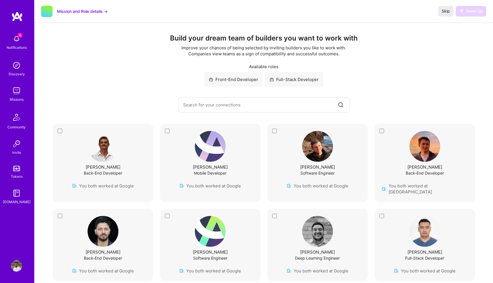
click at [197, 115] on div "6 6 Notifications Discovery Missions Community Invite Tokens A.Guide Profile Cl…" at bounding box center [246, 277] width 493 height 555
click at [442, 13] on span "Skip" at bounding box center [445, 11] width 8 height 6
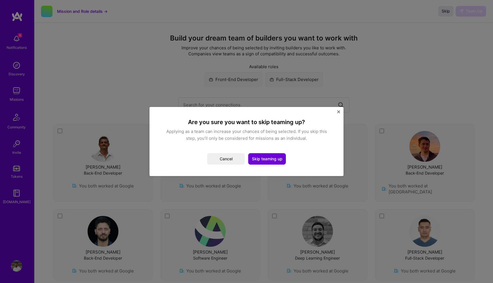
click at [337, 112] on img "Close" at bounding box center [338, 111] width 3 height 3
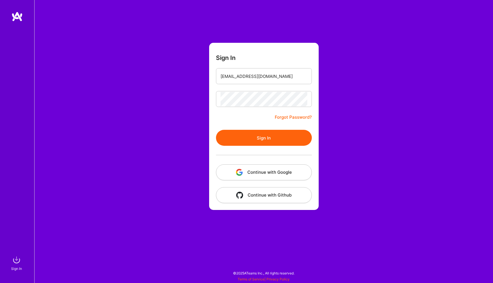
click at [246, 135] on button "Sign In" at bounding box center [264, 138] width 96 height 16
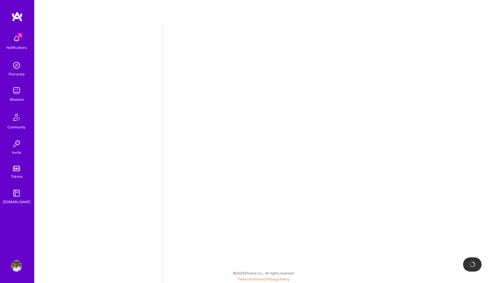
click at [17, 169] on img at bounding box center [16, 168] width 7 height 5
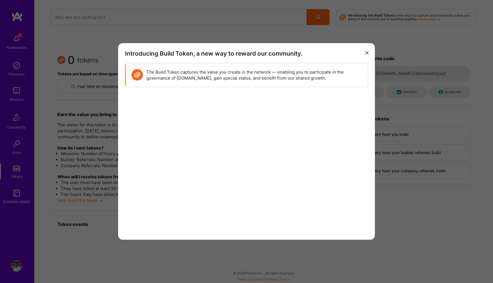
click at [368, 52] on icon "modal" at bounding box center [366, 52] width 3 height 3
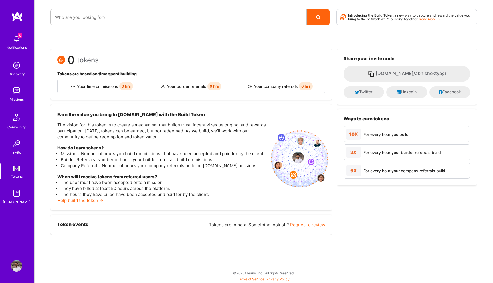
click at [19, 92] on img at bounding box center [16, 90] width 11 height 11
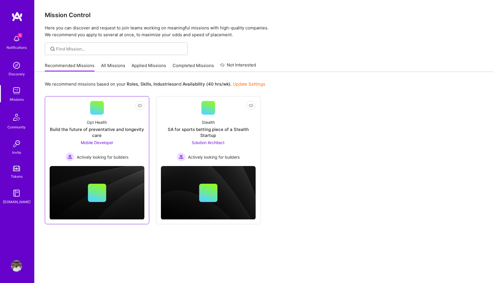
click at [84, 131] on div "Build the future of preventative and longevity care" at bounding box center [97, 132] width 95 height 12
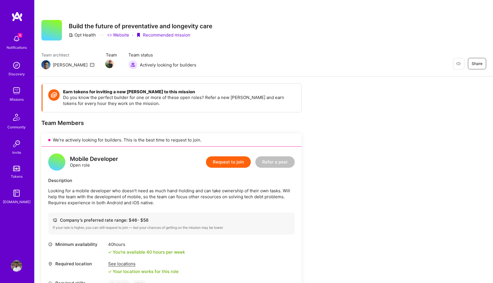
click at [20, 69] on img at bounding box center [16, 65] width 11 height 11
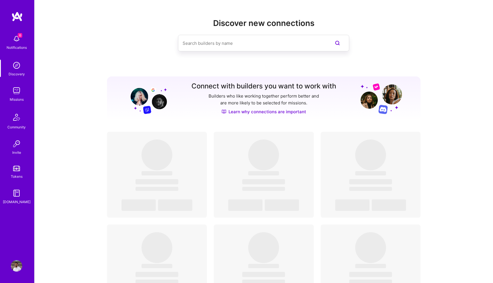
click at [14, 90] on img at bounding box center [16, 90] width 11 height 11
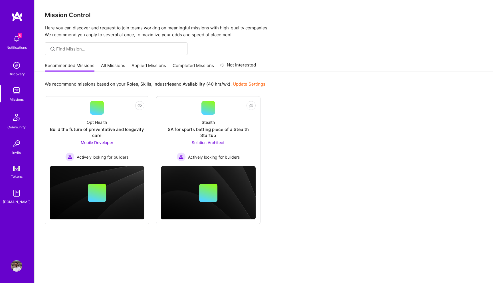
click at [116, 66] on link "All Missions" at bounding box center [113, 66] width 24 height 9
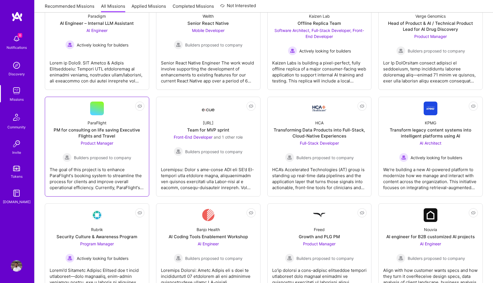
scroll to position [118, 0]
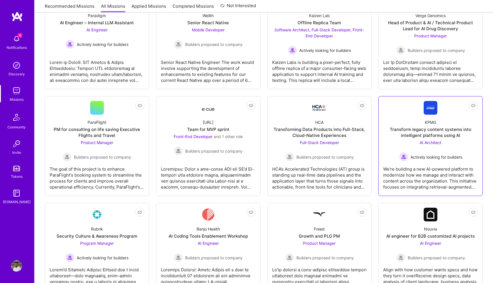
click at [397, 164] on div "We're building a new AI-powered platform to modernize how we manage and interac…" at bounding box center [430, 175] width 95 height 29
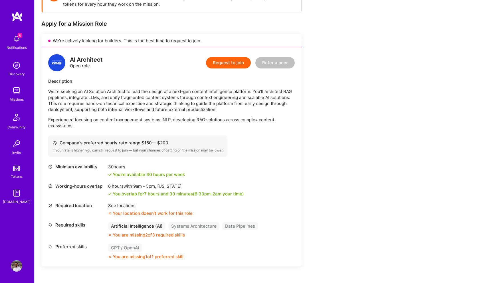
scroll to position [104, 0]
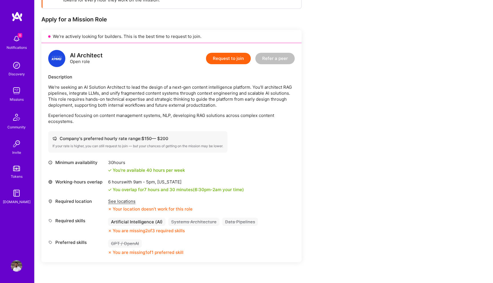
click at [129, 197] on div "Minimum availability 30 hours You're available 40 hours per week Working-hours …" at bounding box center [171, 207] width 246 height 96
click at [128, 202] on div "See locations" at bounding box center [150, 201] width 84 height 6
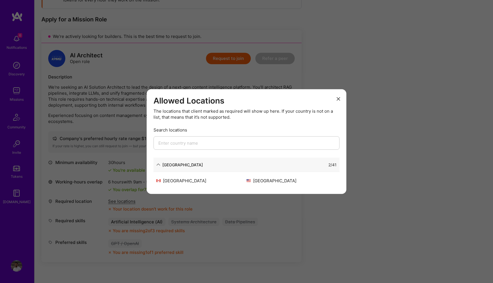
click at [229, 205] on div "Allowed Locations The locations that client marked as required will show up her…" at bounding box center [246, 141] width 493 height 283
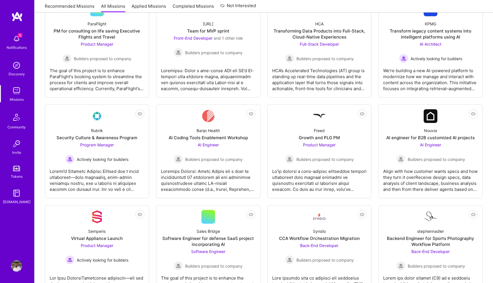
scroll to position [256, 0]
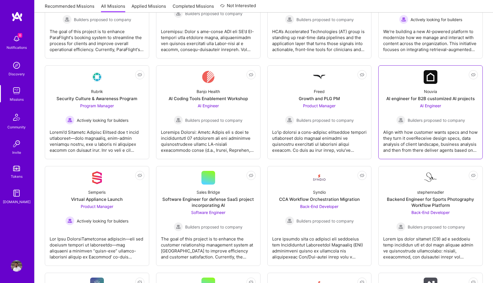
click at [422, 106] on span "AI Engineer" at bounding box center [430, 105] width 21 height 5
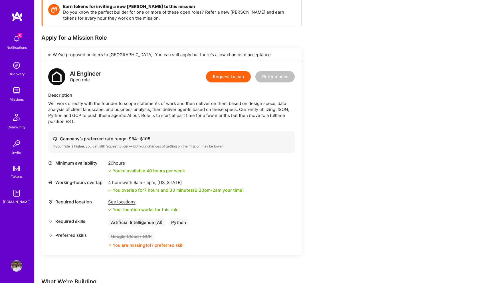
scroll to position [52, 0]
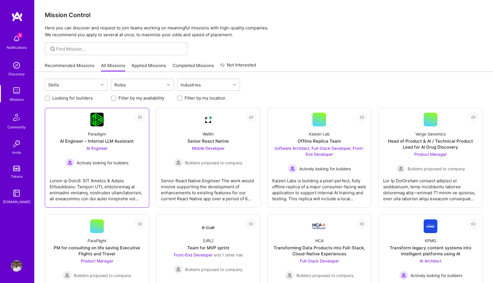
click at [116, 160] on span "Actively looking for builders" at bounding box center [103, 163] width 52 height 6
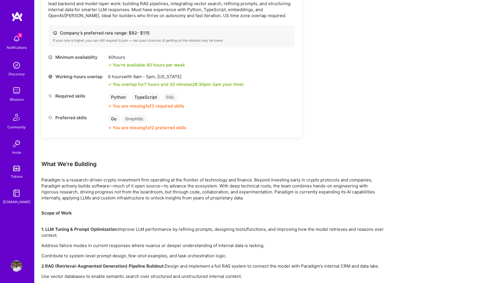
scroll to position [200, 0]
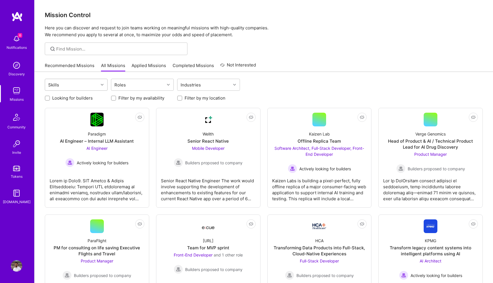
click at [91, 85] on div "Skills" at bounding box center [71, 84] width 53 height 11
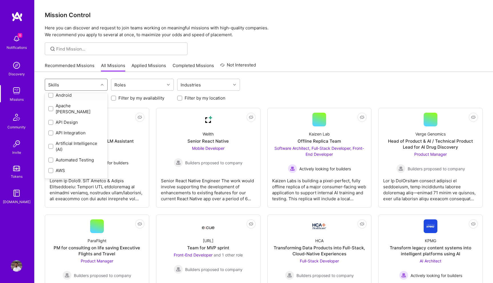
scroll to position [36, 0]
click at [50, 144] on input "checkbox" at bounding box center [51, 146] width 4 height 4
checkbox input "true"
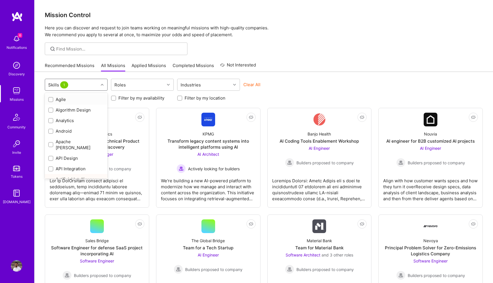
click at [83, 87] on div "Skills 1" at bounding box center [71, 84] width 53 height 11
click at [50, 180] on input "checkbox" at bounding box center [51, 182] width 5 height 5
checkbox input "false"
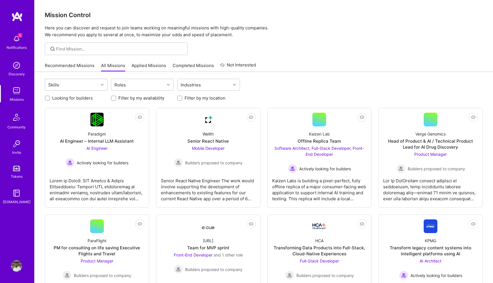
click at [76, 87] on div "Skills" at bounding box center [71, 84] width 53 height 11
click at [148, 84] on div "Roles" at bounding box center [137, 84] width 53 height 11
click at [119, 109] on input "checkbox" at bounding box center [117, 110] width 4 height 4
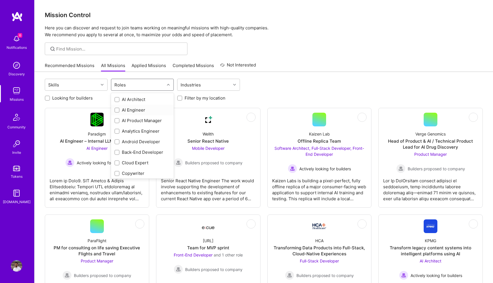
checkbox input "true"
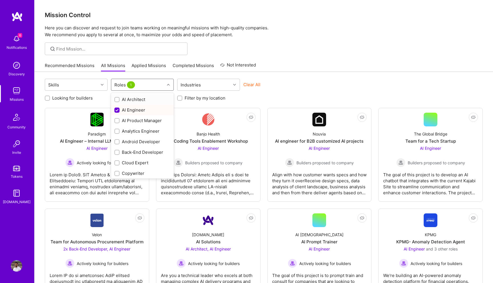
click at [119, 100] on input "checkbox" at bounding box center [117, 100] width 4 height 4
checkbox input "true"
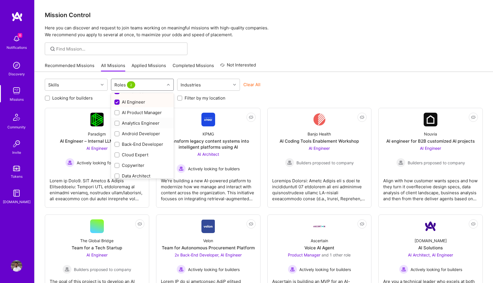
scroll to position [8, 0]
click at [117, 144] on input "checkbox" at bounding box center [117, 144] width 4 height 4
checkbox input "true"
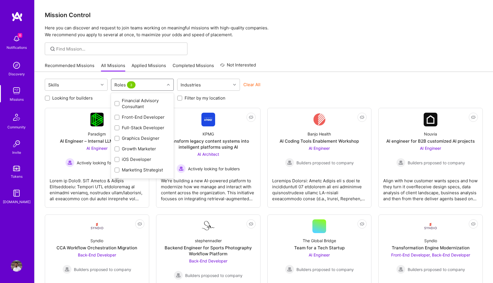
scroll to position [140, 0]
click at [115, 124] on input "checkbox" at bounding box center [117, 124] width 4 height 4
checkbox input "true"
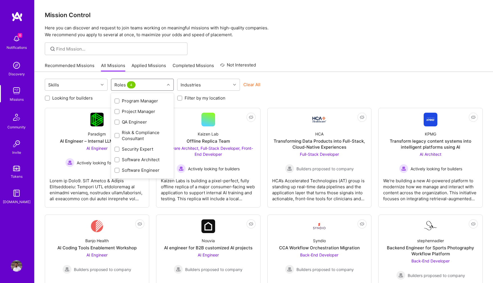
scroll to position [299, 0]
click at [293, 85] on div "Clear All" at bounding box center [274, 87] width 63 height 11
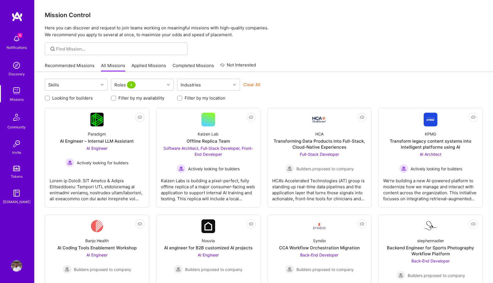
click at [180, 99] on input "Filter by my location" at bounding box center [180, 98] width 4 height 4
checkbox input "true"
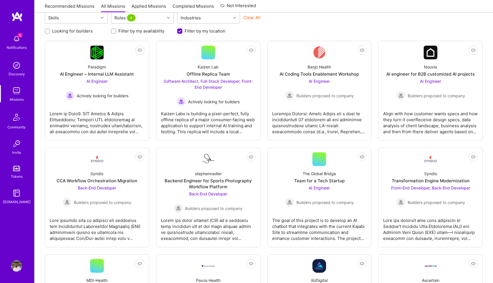
scroll to position [70, 0]
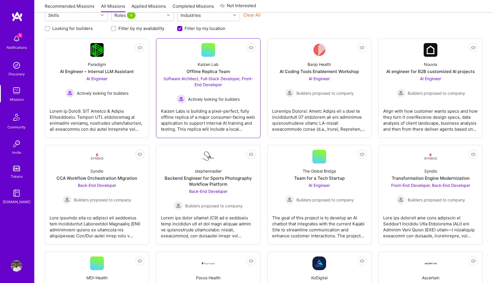
click at [173, 125] on div "Kaizen Labs is building a pixel-perfect, fully offline replica of a major consu…" at bounding box center [208, 118] width 95 height 29
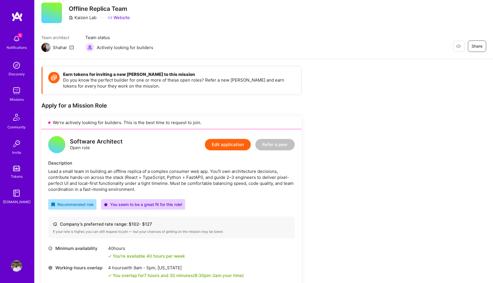
scroll to position [18, 0]
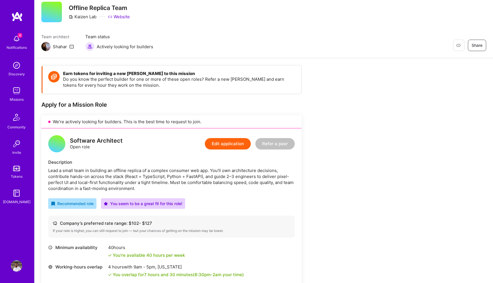
click at [18, 39] on img at bounding box center [16, 38] width 11 height 11
click at [18, 39] on div "6 Notifications Discovery Missions Community Invite Tokens [DOMAIN_NAME]" at bounding box center [17, 118] width 34 height 173
click at [14, 90] on img at bounding box center [16, 90] width 11 height 11
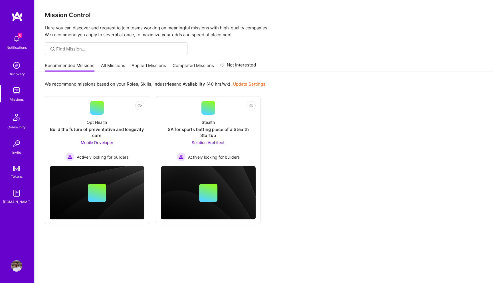
click at [118, 67] on link "All Missions" at bounding box center [113, 66] width 24 height 9
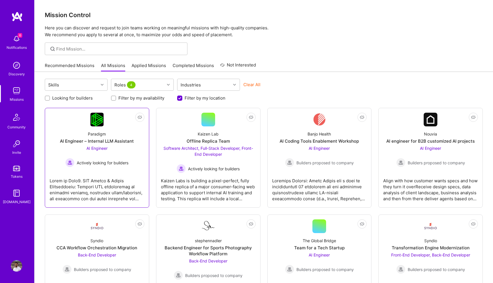
click at [105, 115] on link "Not Interested Paradigm AI Engineer – Internal LLM Assistant AI Engineer Active…" at bounding box center [97, 158] width 95 height 90
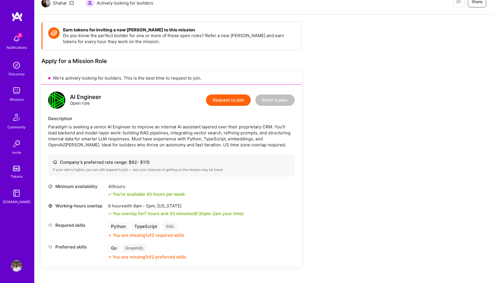
scroll to position [54, 0]
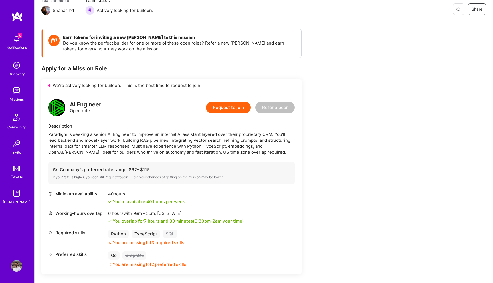
click at [221, 110] on button "Request to join" at bounding box center [228, 107] width 45 height 11
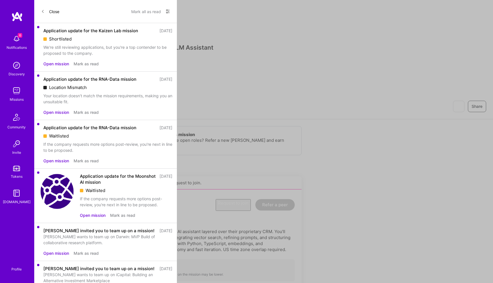
select select "US"
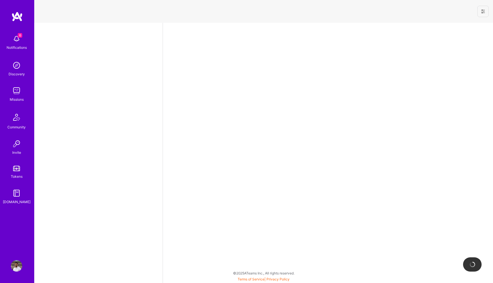
select select "US"
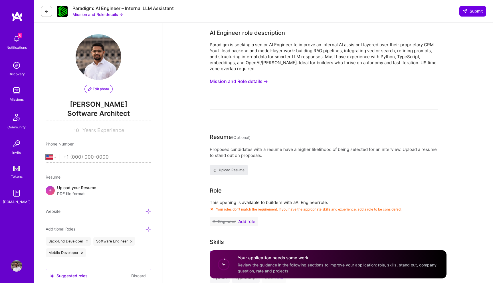
click at [16, 264] on img at bounding box center [16, 265] width 11 height 11
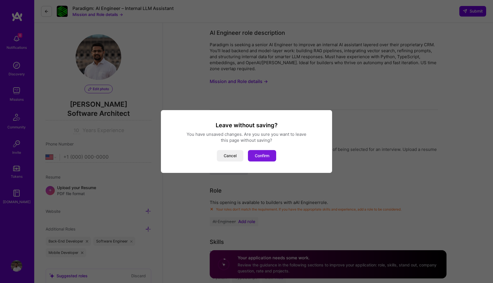
click at [267, 154] on button "Confirm" at bounding box center [262, 155] width 28 height 11
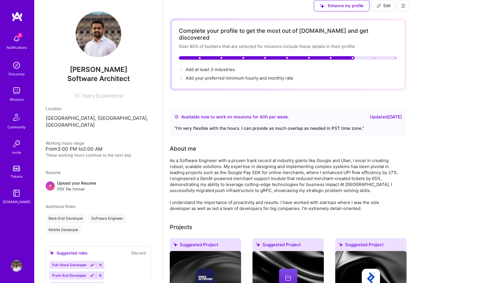
scroll to position [473, 0]
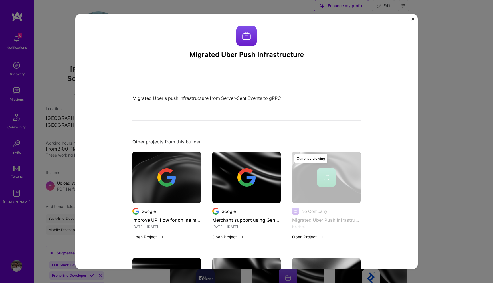
click at [200, 96] on p "Migrated Uber's push infrastructure from Server-Sent Events to gRPC" at bounding box center [224, 98] width 185 height 8
click at [408, 155] on div "Migrated Uber Push Infrastructure Migrated Uber's push infrastructure from Serv…" at bounding box center [246, 141] width 342 height 255
click at [439, 149] on div "Migrated Uber Push Infrastructure Migrated Uber's push infrastructure from Serv…" at bounding box center [246, 141] width 493 height 283
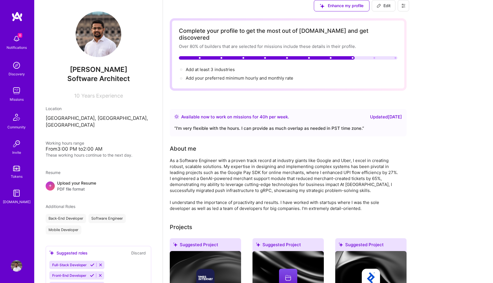
scroll to position [405, 0]
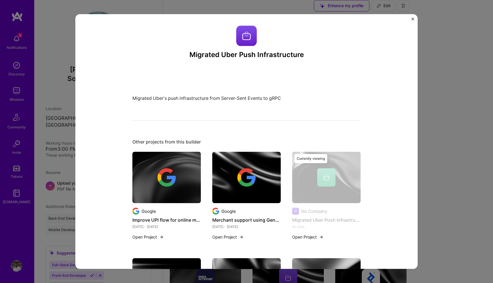
click at [449, 121] on div "Migrated Uber Push Infrastructure Migrated Uber's push infrastructure from Serv…" at bounding box center [246, 141] width 493 height 283
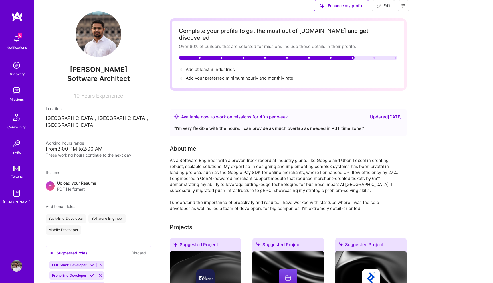
click at [363, 9] on span "Enhance my profile" at bounding box center [342, 6] width 44 height 6
